Goal: Task Accomplishment & Management: Manage account settings

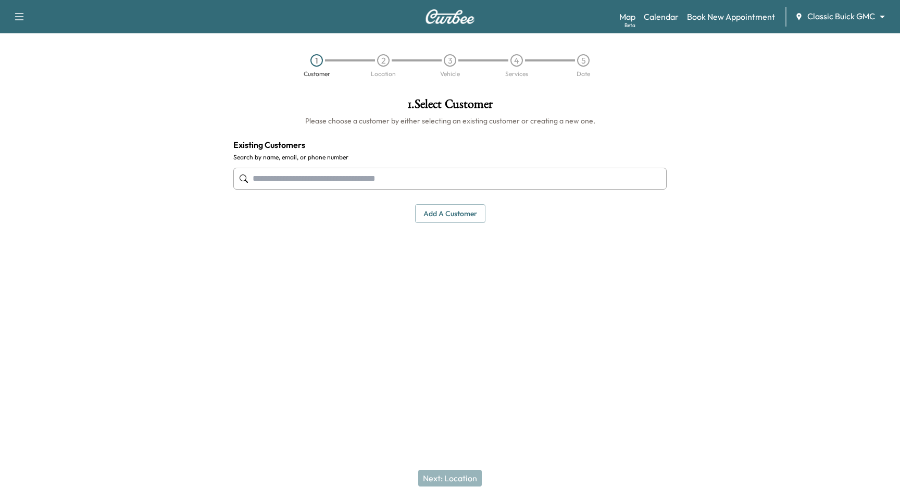
drag, startPoint x: 809, startPoint y: 63, endPoint x: 830, endPoint y: 21, distance: 47.3
click at [809, 62] on div "1 Customer 2 Location 3 Vehicle 4 Services 5 Date" at bounding box center [450, 66] width 900 height 48
click at [854, 15] on body "Support Log Out Map Beta Calendar Book New Appointment Classic Buick GMC ******…" at bounding box center [450, 249] width 900 height 499
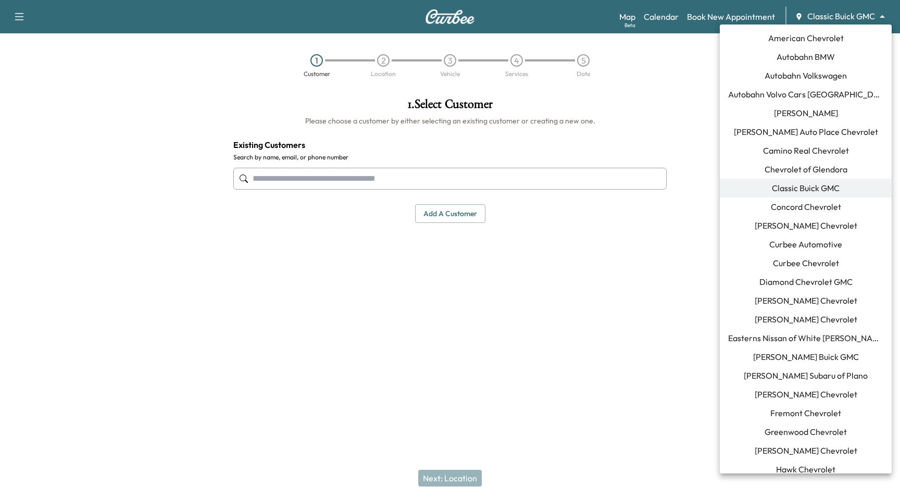
scroll to position [740, 0]
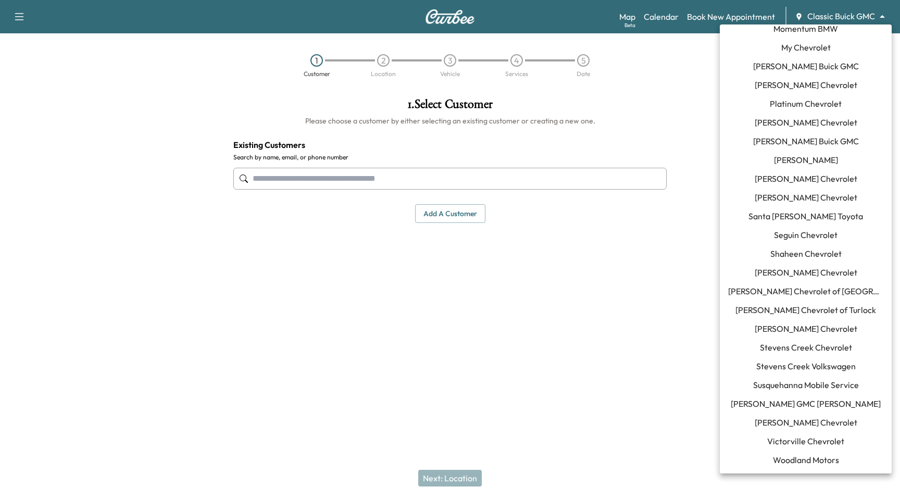
click at [800, 422] on span "[PERSON_NAME] Chevrolet" at bounding box center [806, 422] width 103 height 12
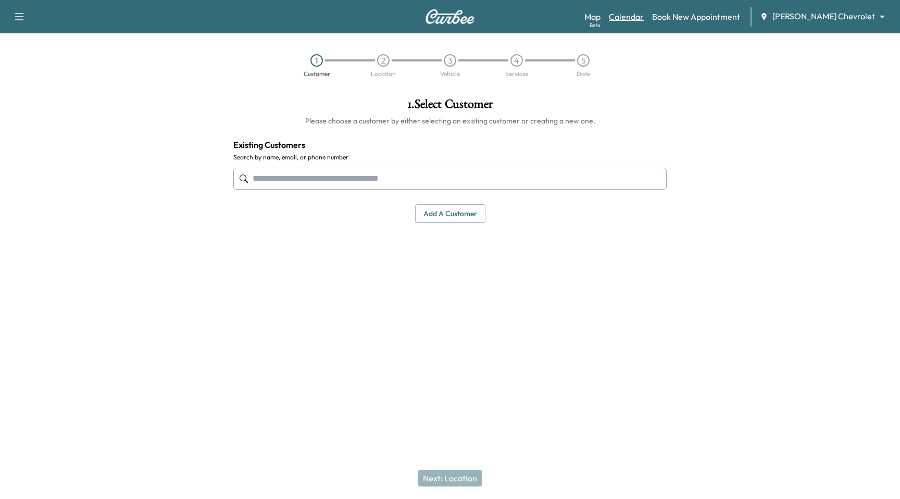
click at [644, 18] on link "Calendar" at bounding box center [626, 16] width 35 height 12
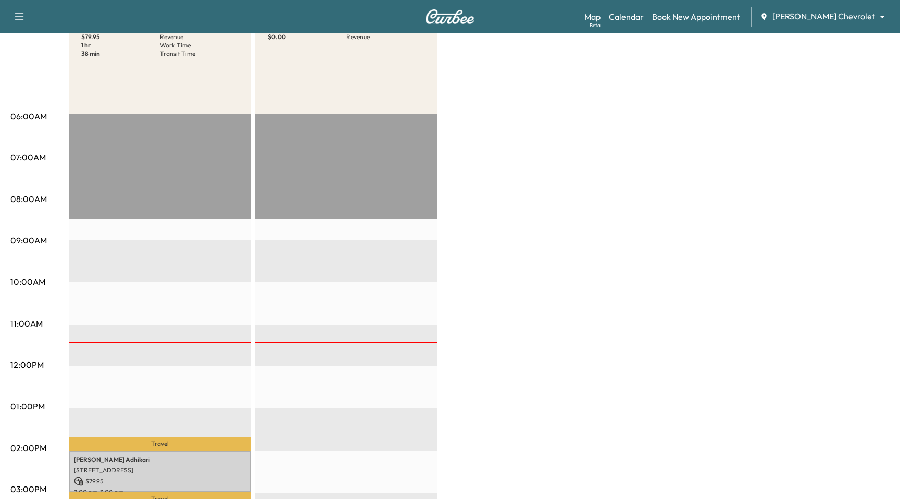
scroll to position [351, 0]
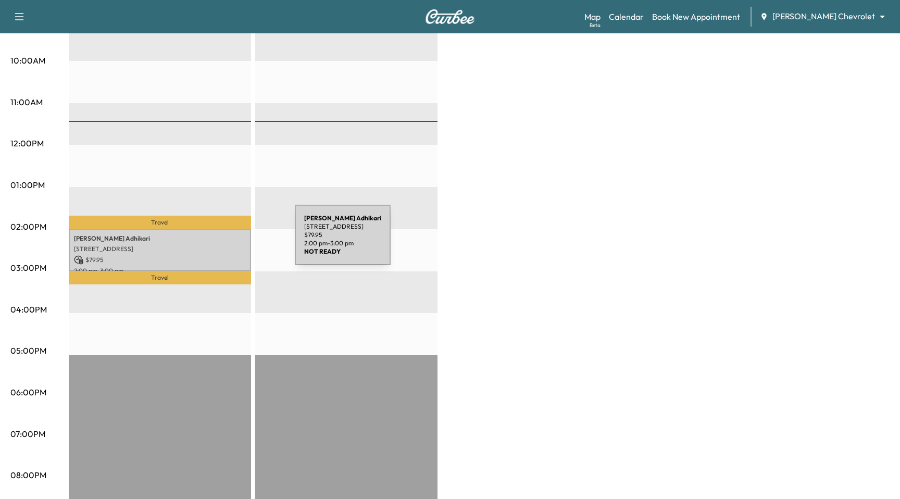
click at [217, 241] on p "Bishwas Adhikari" at bounding box center [160, 238] width 172 height 8
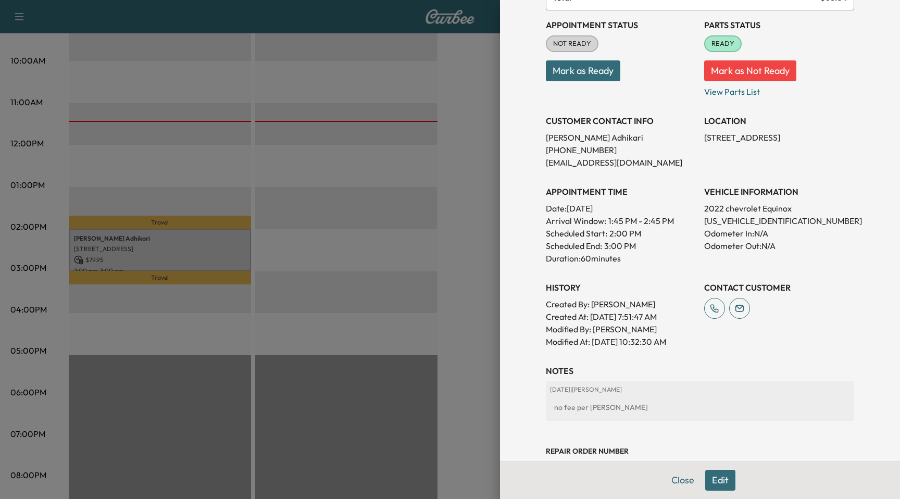
scroll to position [0, 0]
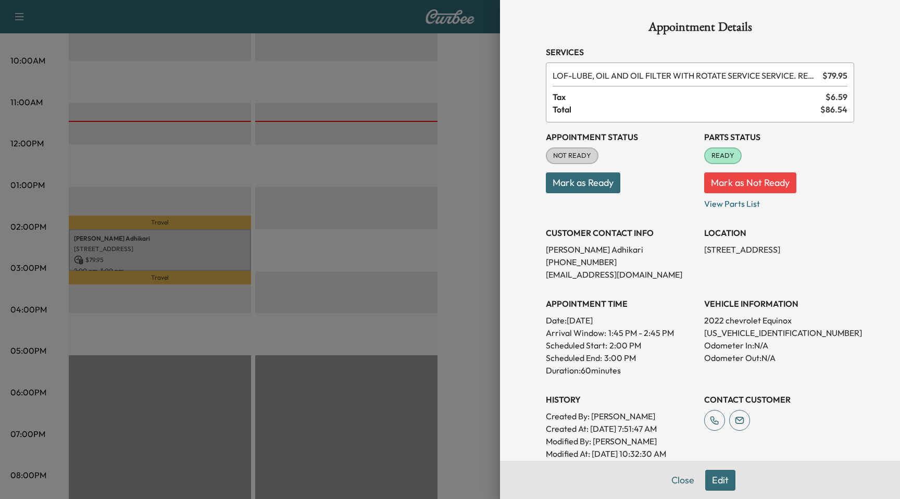
click at [394, 157] on div at bounding box center [450, 249] width 900 height 499
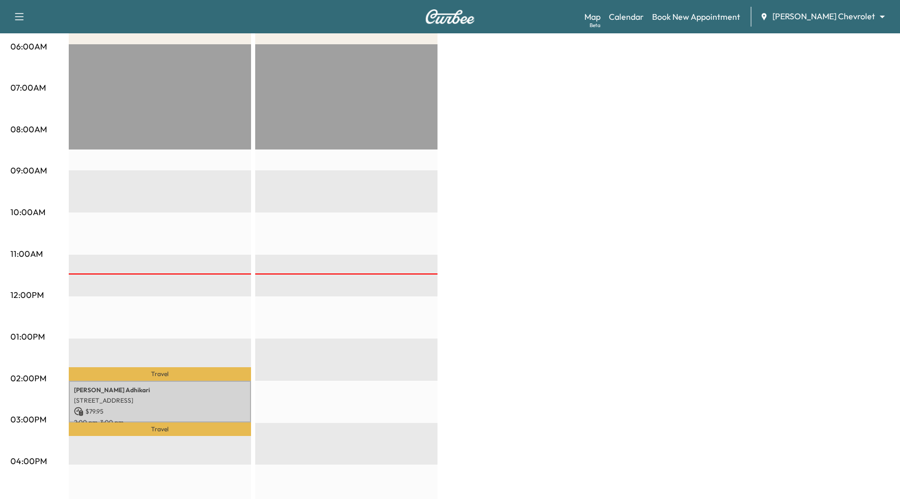
scroll to position [202, 0]
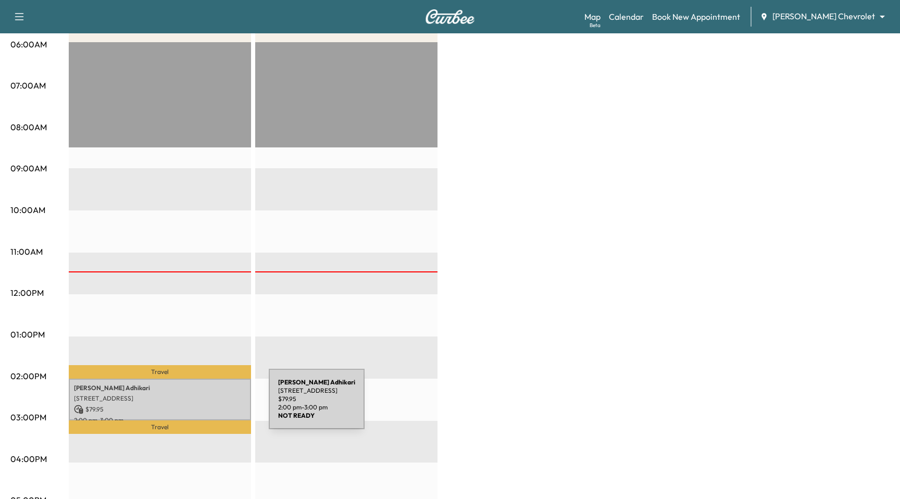
click at [191, 405] on p "$ 79.95" at bounding box center [160, 409] width 172 height 9
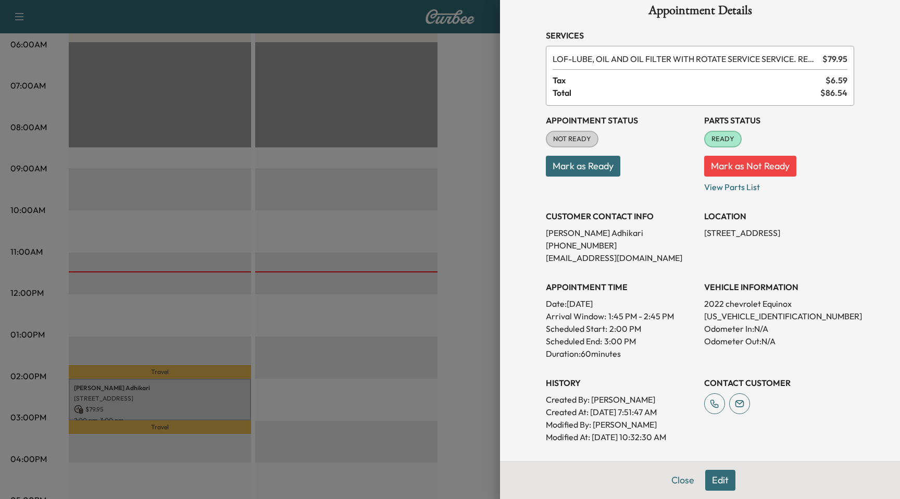
scroll to position [19, 0]
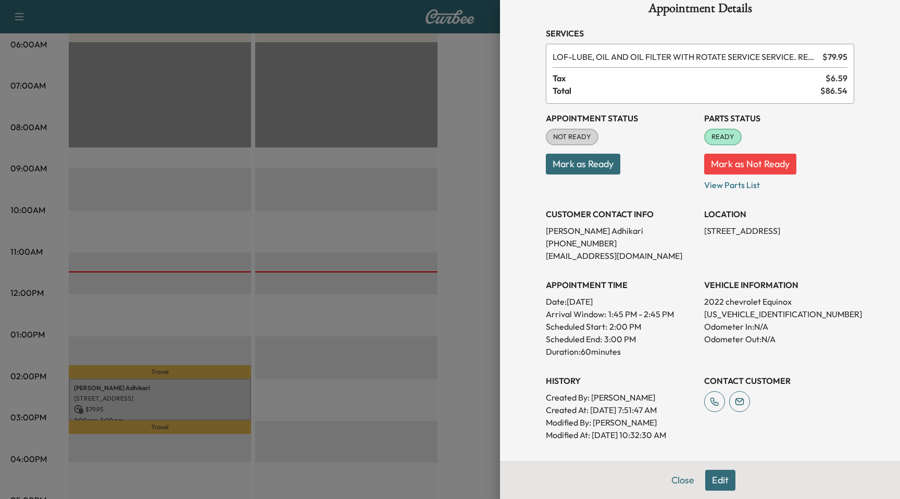
click at [576, 170] on button "Mark as Ready" at bounding box center [583, 164] width 74 height 21
click at [406, 192] on div at bounding box center [450, 249] width 900 height 499
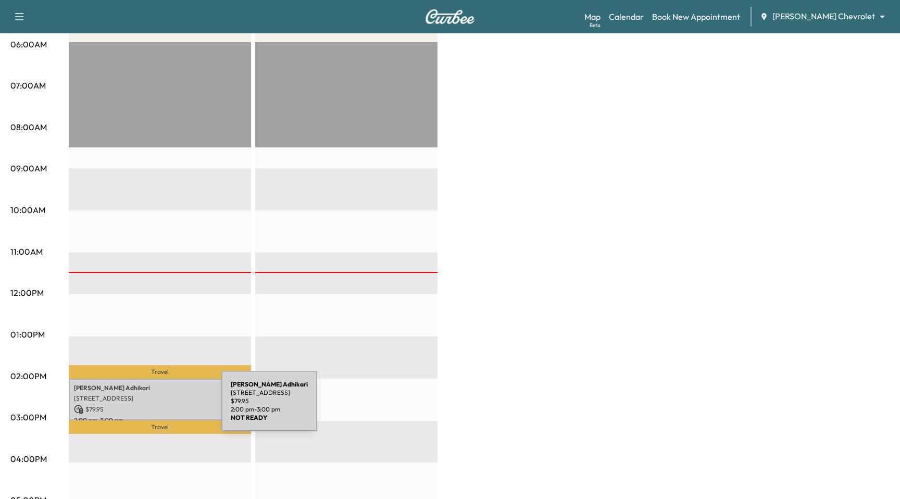
click at [143, 409] on p "$ 79.95" at bounding box center [160, 409] width 172 height 9
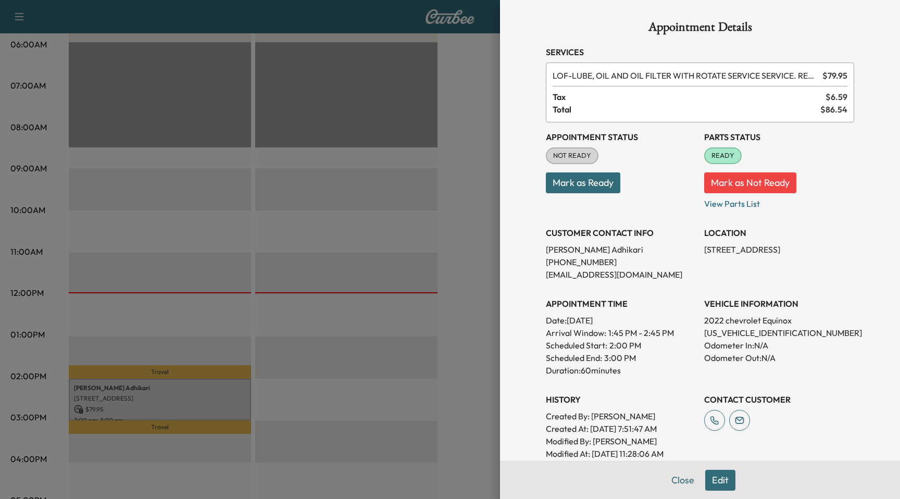
click at [239, 245] on div at bounding box center [450, 249] width 900 height 499
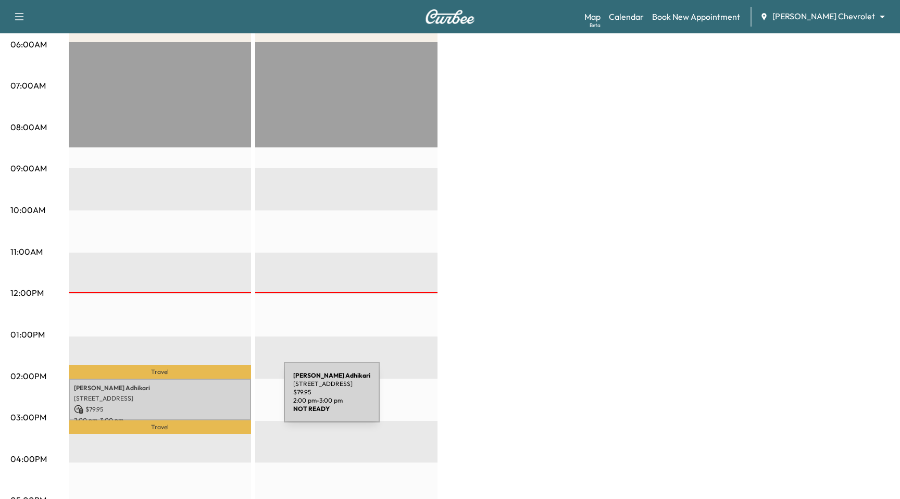
click at [206, 398] on p "1721 Barons Cv, Hebron, KY 41048, USA" at bounding box center [160, 398] width 172 height 8
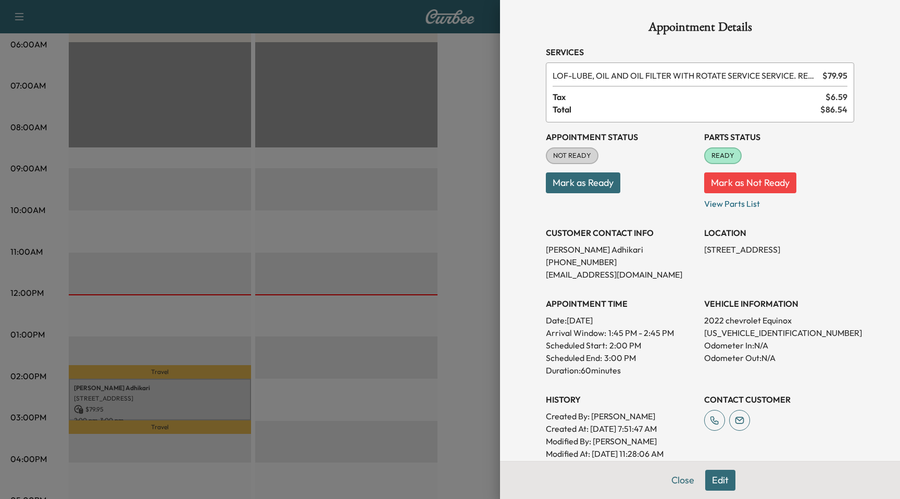
click at [291, 269] on div at bounding box center [450, 249] width 900 height 499
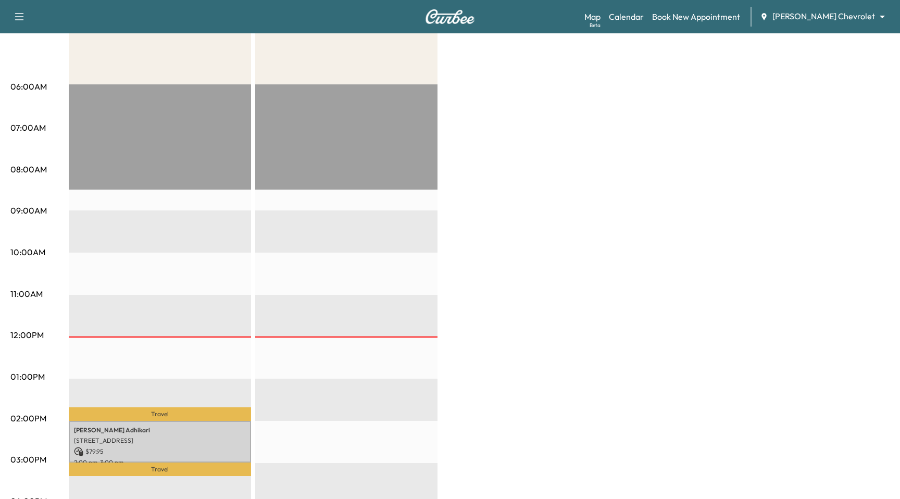
scroll to position [0, 0]
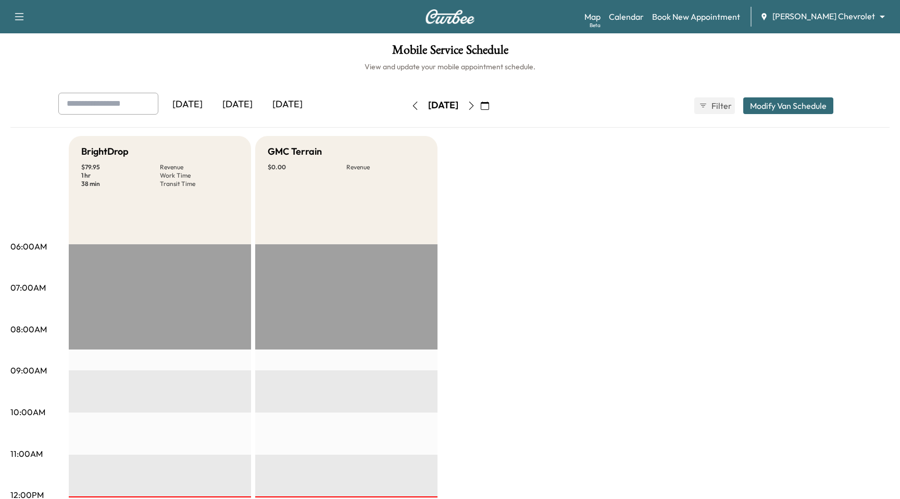
click at [475, 102] on icon "button" at bounding box center [471, 106] width 8 height 8
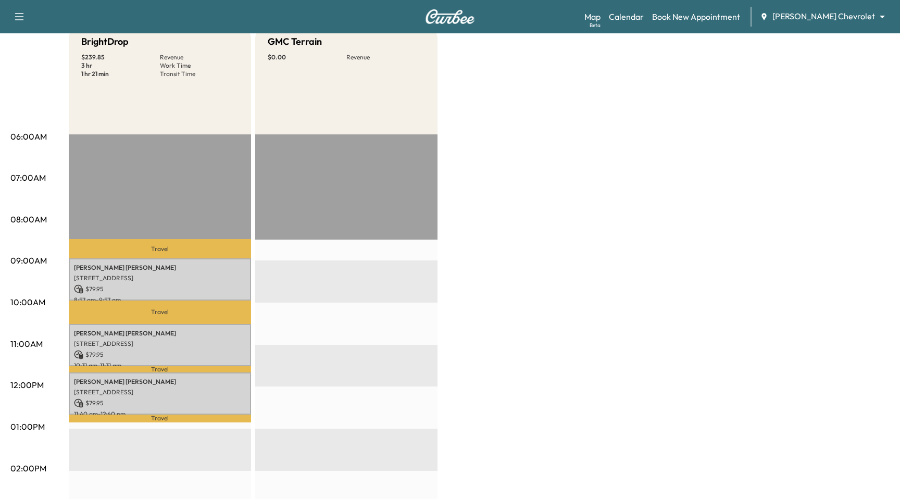
scroll to position [111, 0]
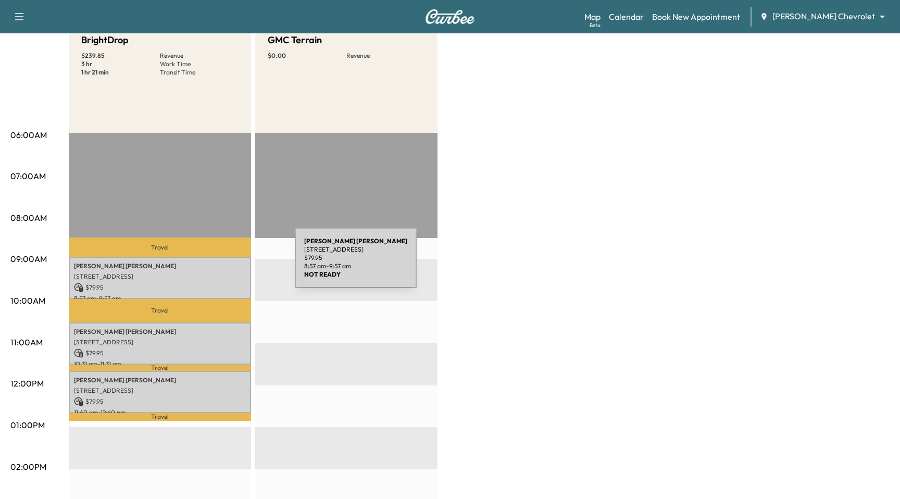
click at [216, 276] on p "[STREET_ADDRESS]" at bounding box center [160, 276] width 172 height 8
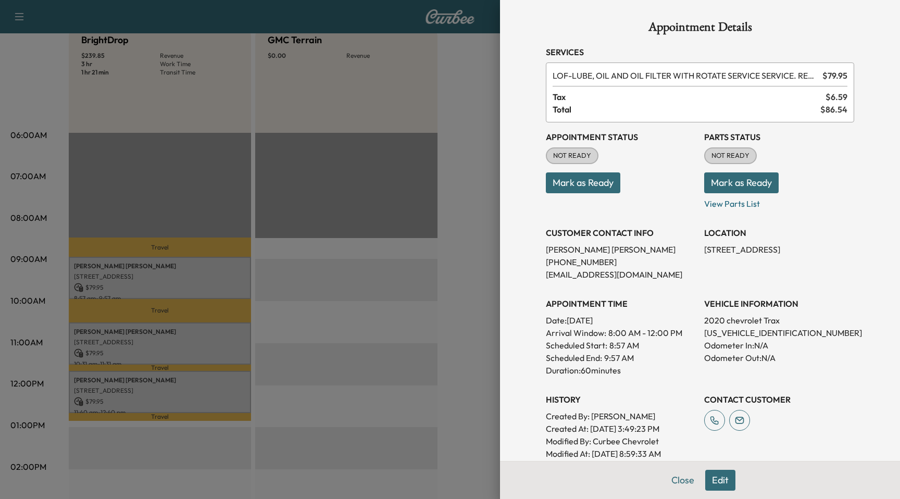
click at [203, 399] on div at bounding box center [450, 249] width 900 height 499
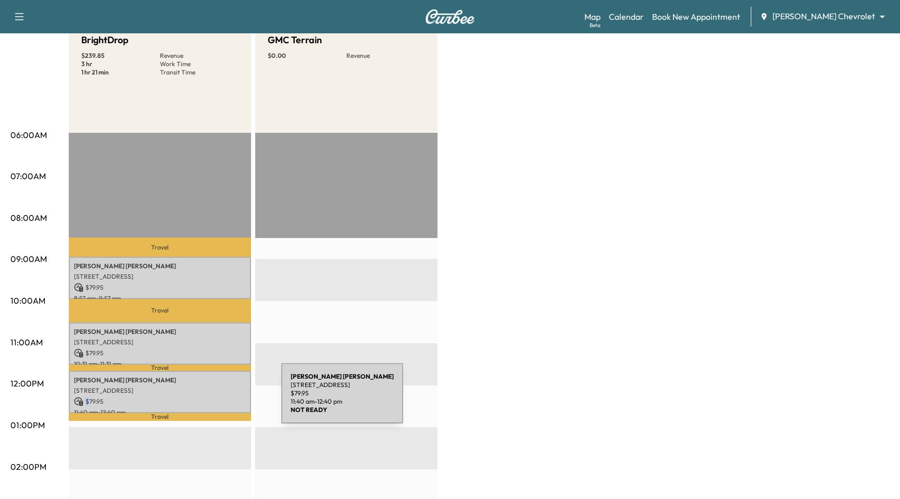
click at [203, 399] on p "$ 79.95" at bounding box center [160, 401] width 172 height 9
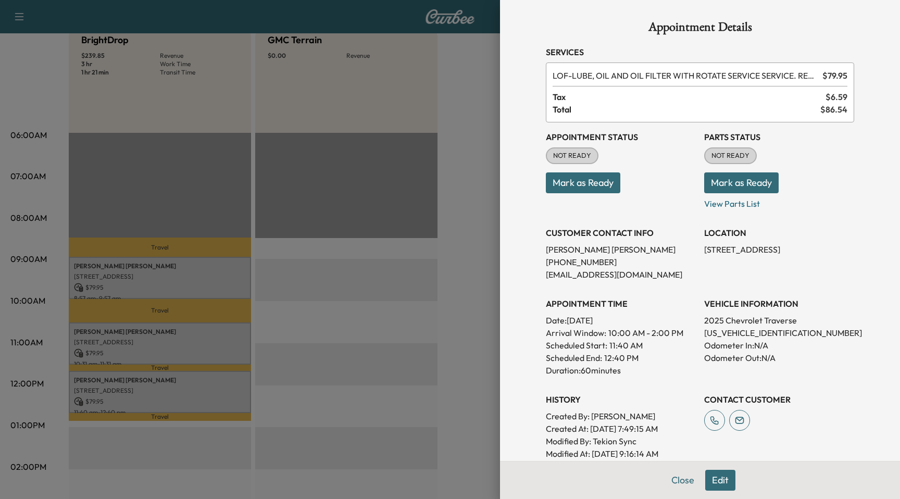
click at [373, 315] on div at bounding box center [450, 249] width 900 height 499
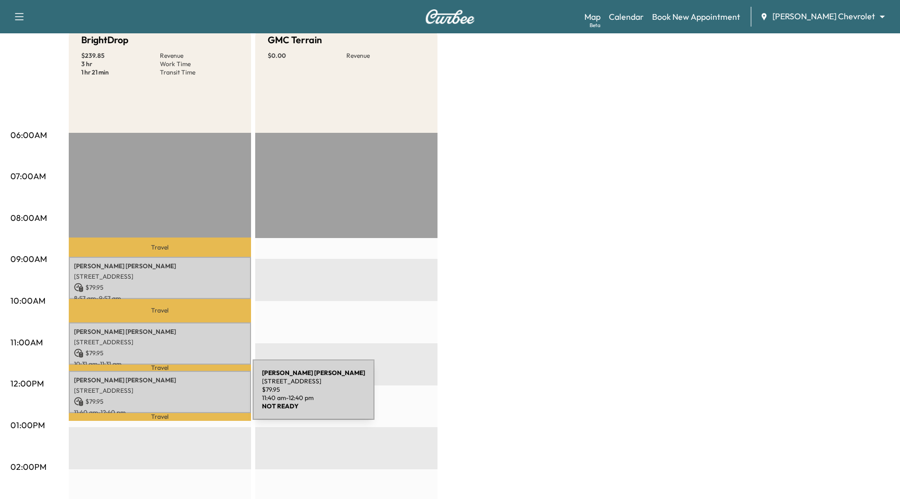
click at [174, 396] on div "Robert Moore 8196 HEATHERWOOD DR, FLORENCE, KY 41042, USA $ 79.95 11:40 am - 12…" at bounding box center [160, 392] width 182 height 42
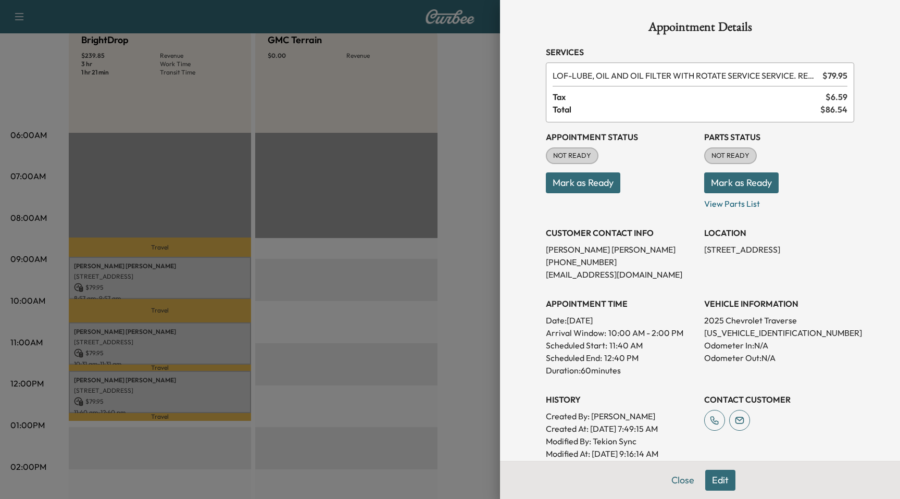
click at [568, 181] on button "Mark as Ready" at bounding box center [583, 182] width 74 height 21
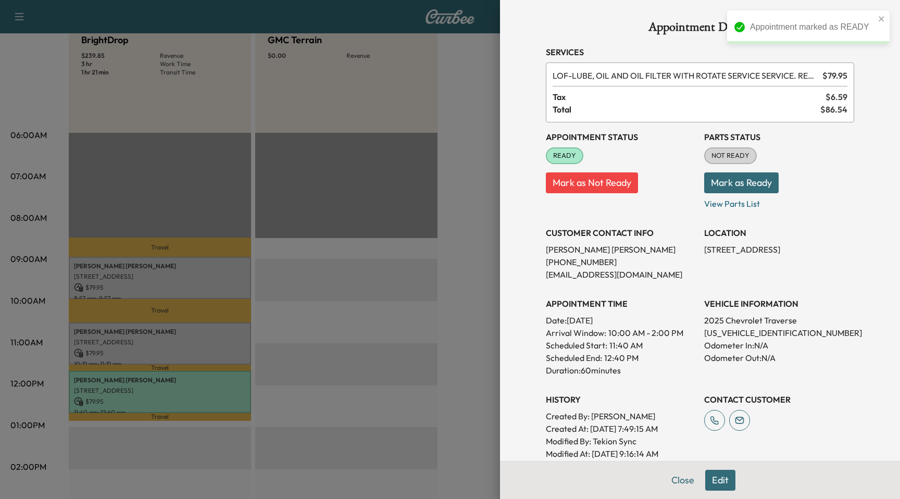
click at [568, 181] on button "Mark as Not Ready" at bounding box center [592, 182] width 92 height 21
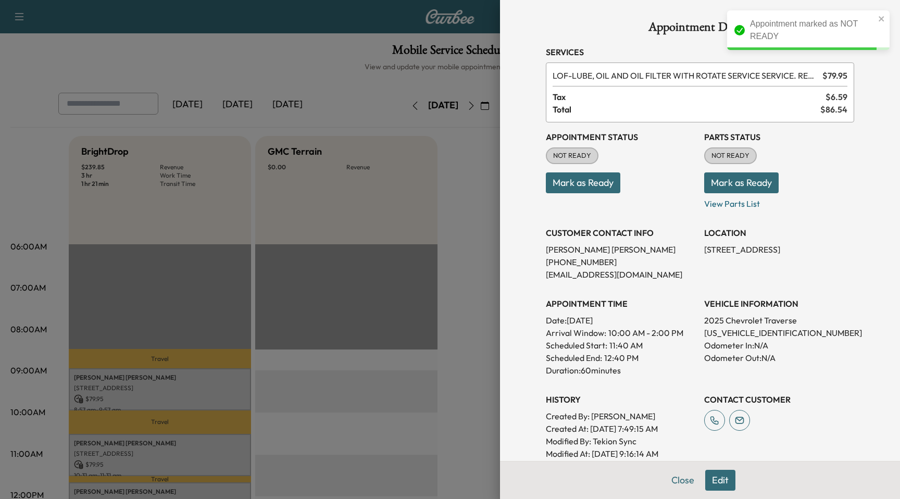
scroll to position [111, 0]
